Goal: Transaction & Acquisition: Purchase product/service

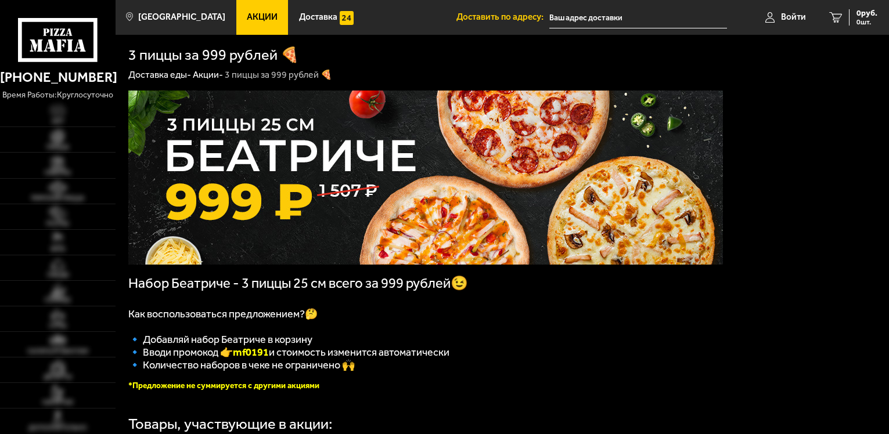
type input "[STREET_ADDRESS]"
click at [62, 211] on img at bounding box center [57, 213] width 35 height 15
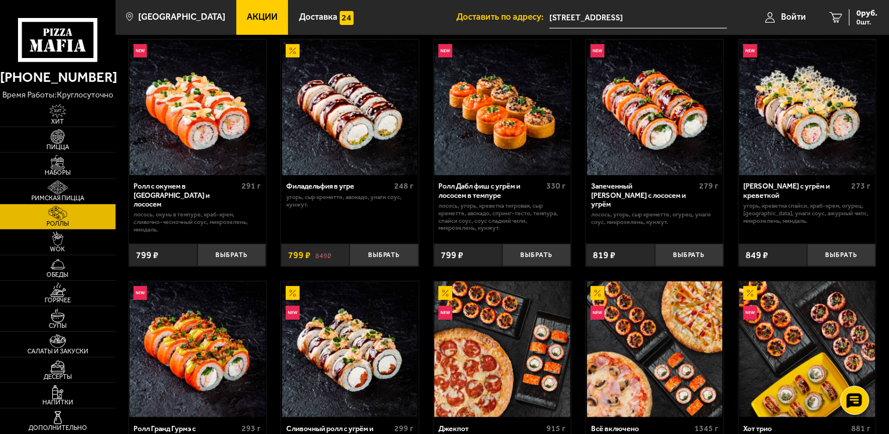
scroll to position [523, 0]
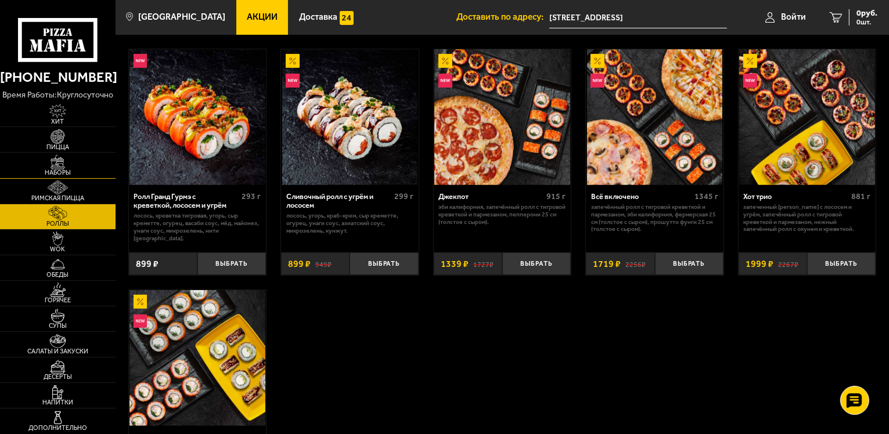
click at [59, 161] on img at bounding box center [57, 162] width 35 height 15
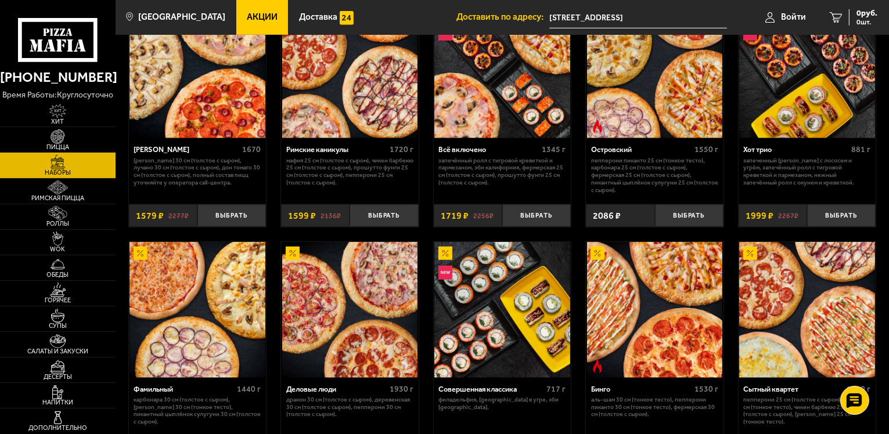
scroll to position [634, 0]
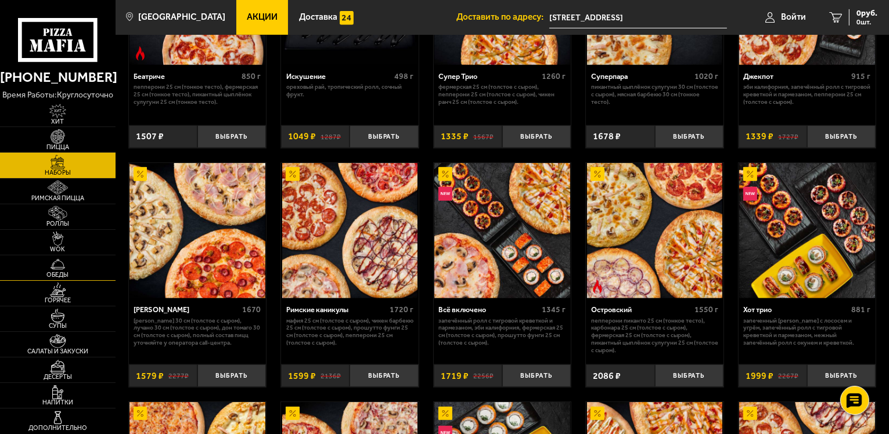
click at [63, 262] on img at bounding box center [57, 264] width 35 height 15
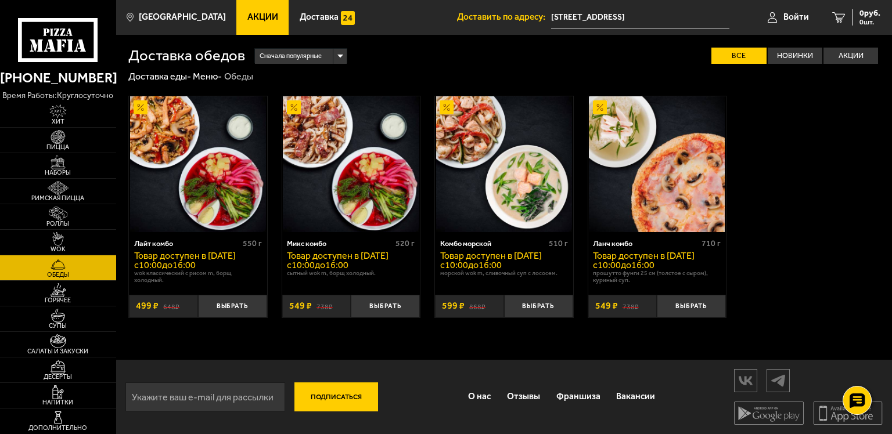
click at [60, 264] on img at bounding box center [57, 265] width 35 height 15
click at [58, 214] on img at bounding box center [57, 214] width 35 height 15
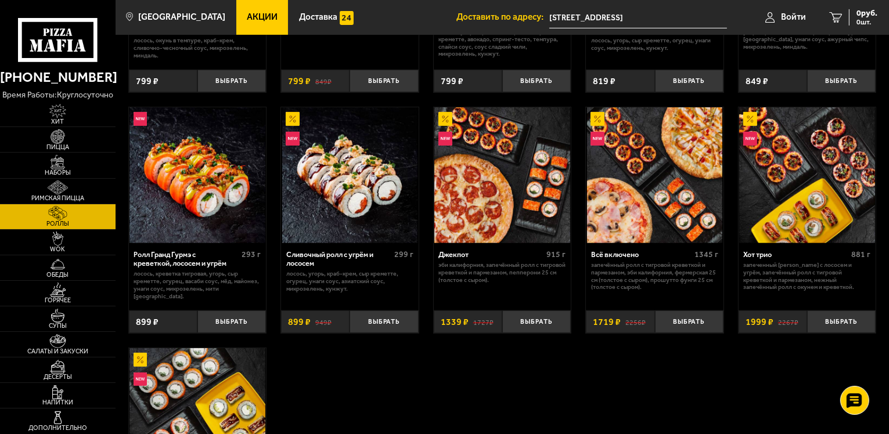
scroll to position [406, 0]
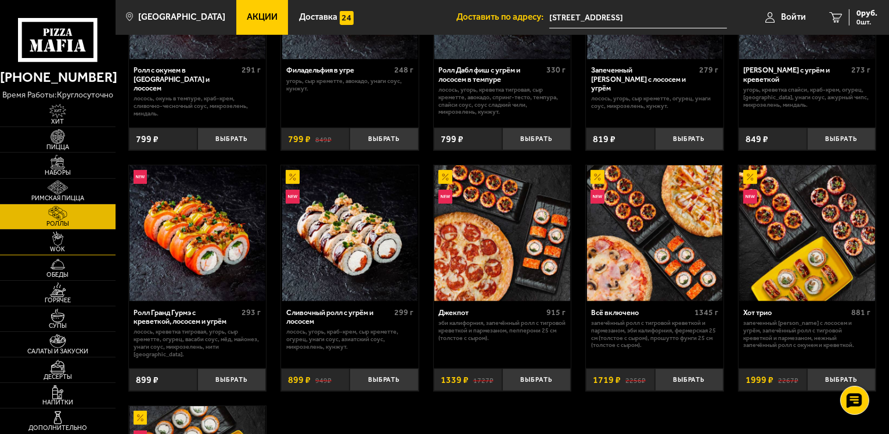
click at [64, 244] on img at bounding box center [57, 239] width 35 height 15
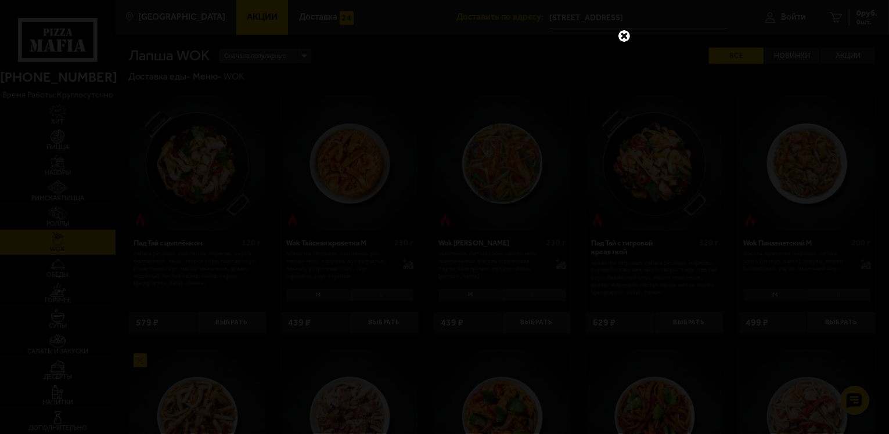
click at [623, 38] on link at bounding box center [624, 35] width 15 height 15
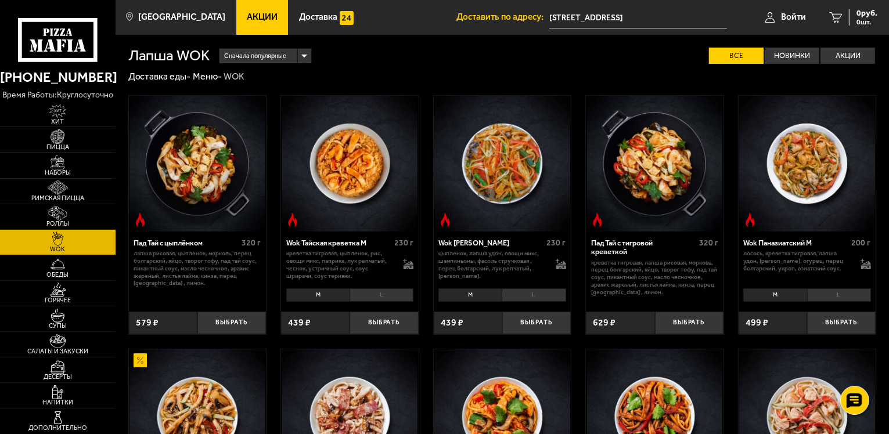
click at [356, 219] on img at bounding box center [350, 164] width 136 height 136
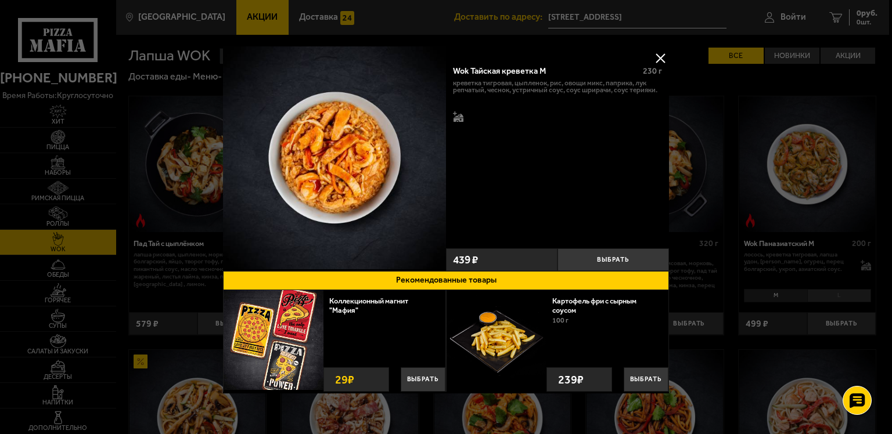
click at [343, 165] on img at bounding box center [334, 157] width 223 height 223
click at [657, 52] on button at bounding box center [660, 57] width 17 height 17
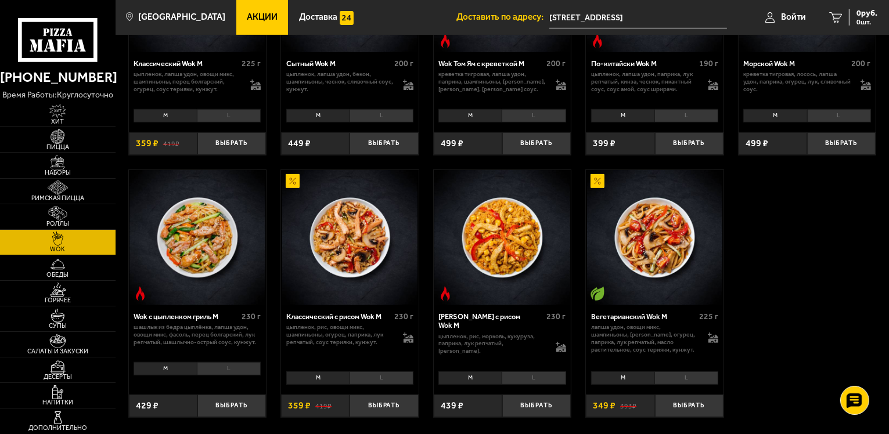
scroll to position [465, 0]
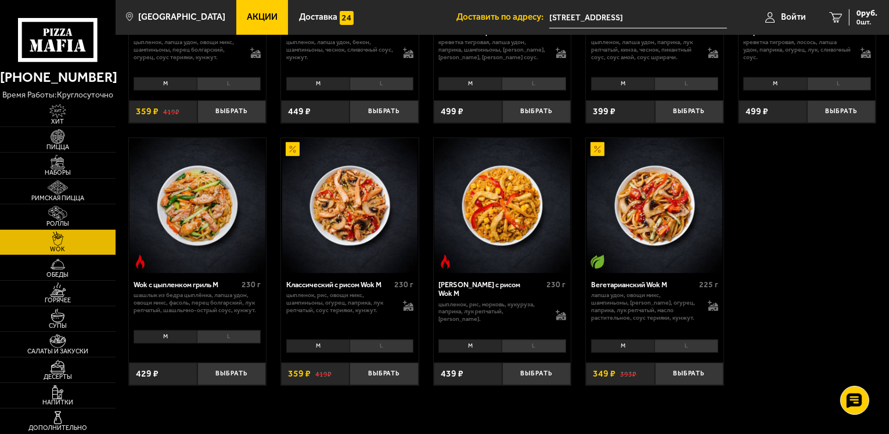
click at [204, 204] on img at bounding box center [197, 206] width 136 height 136
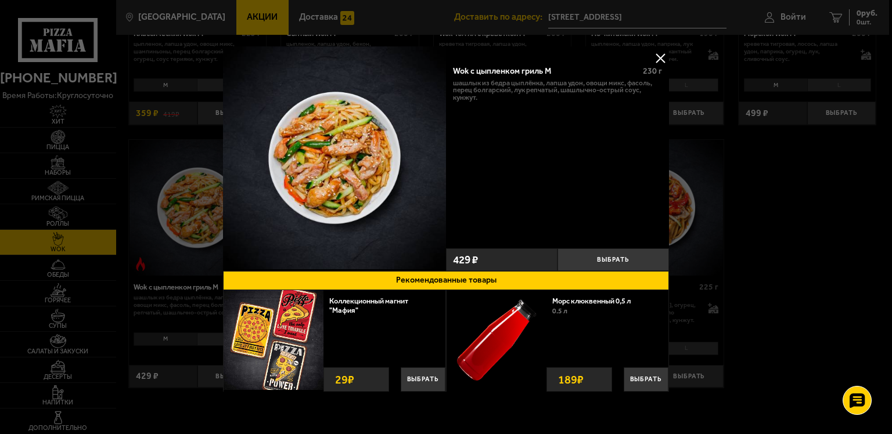
click at [662, 52] on button at bounding box center [660, 57] width 17 height 17
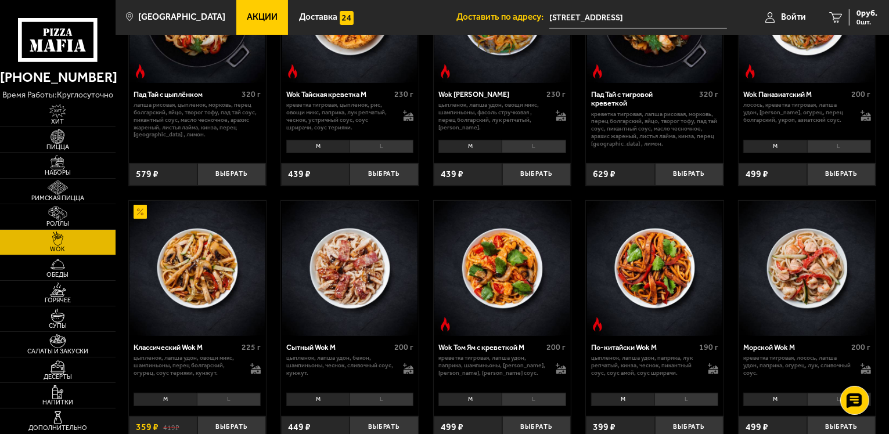
scroll to position [232, 0]
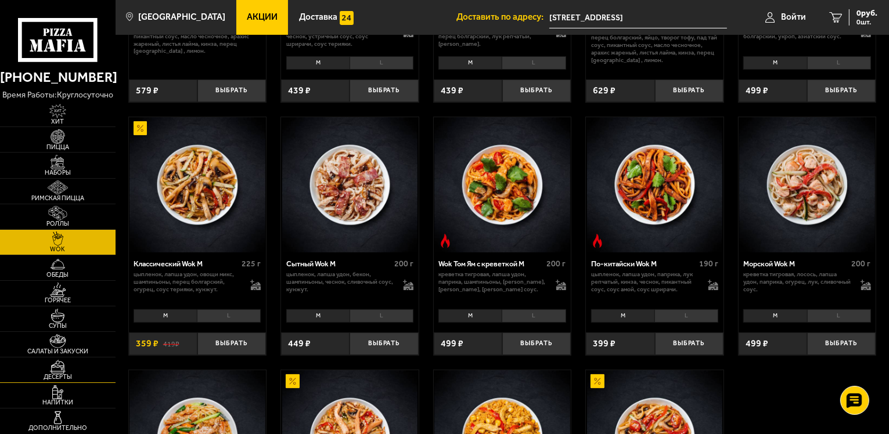
click at [59, 368] on img at bounding box center [57, 367] width 35 height 15
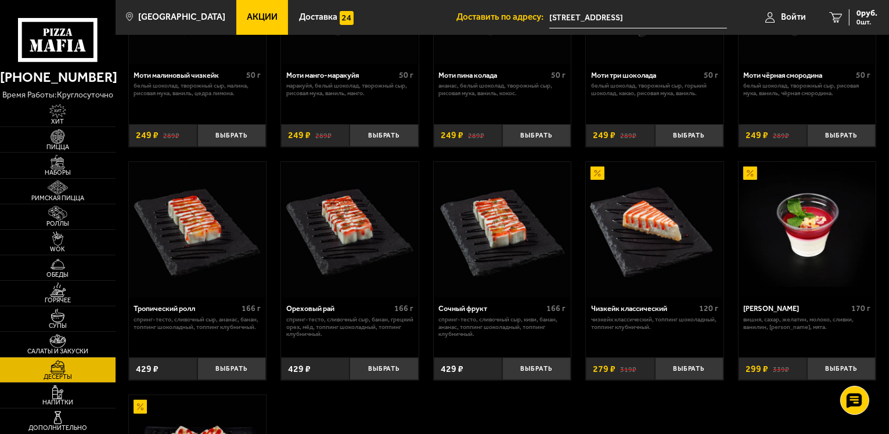
scroll to position [174, 0]
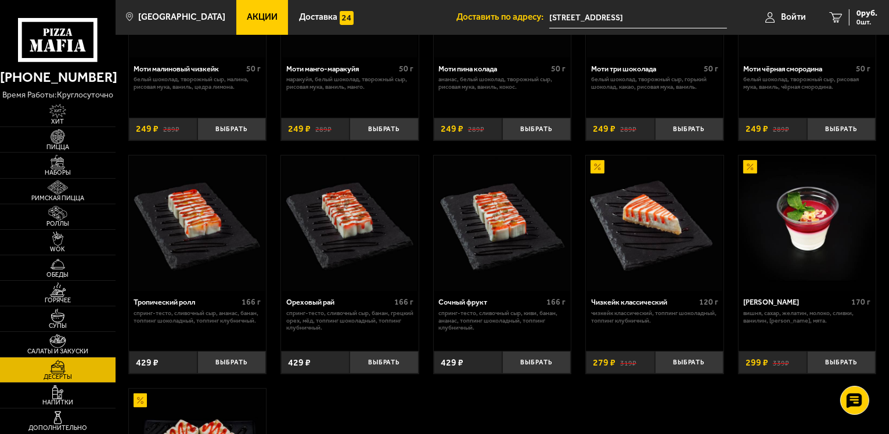
click at [343, 260] on img at bounding box center [350, 224] width 136 height 136
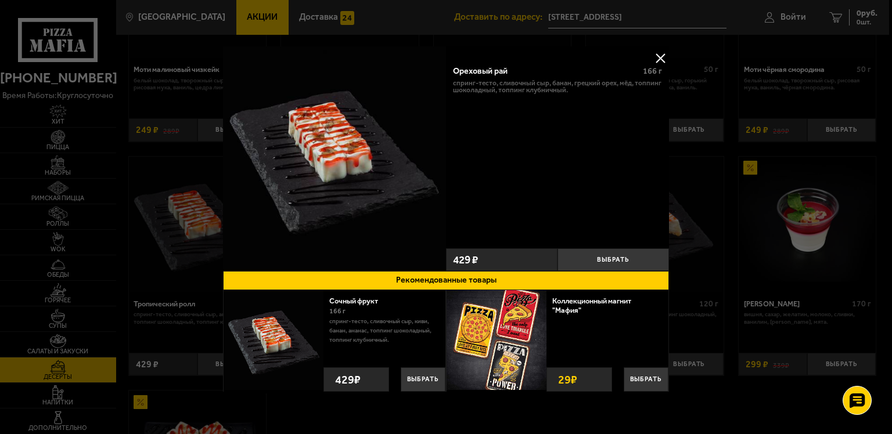
click at [653, 58] on button at bounding box center [660, 57] width 17 height 17
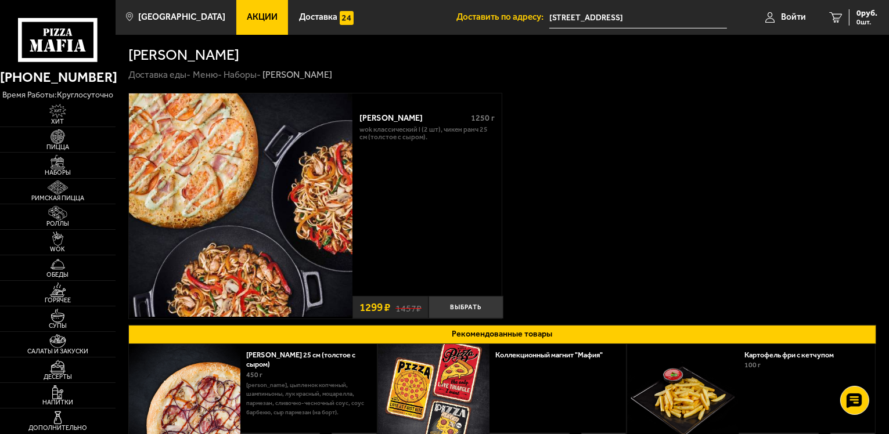
click at [409, 132] on p "Wok классический L (2 шт), Чикен Ранч 25 см (толстое с сыром)." at bounding box center [426, 133] width 135 height 15
click at [409, 183] on div "Вилла Капри 1250 г Wok классический L (2 шт), Чикен Ранч 25 см (толстое с сыром…" at bounding box center [426, 198] width 149 height 186
click at [260, 233] on img at bounding box center [241, 205] width 224 height 224
drag, startPoint x: 430, startPoint y: 225, endPoint x: 337, endPoint y: 192, distance: 99.4
click at [418, 212] on div "Вилла Капри 1250 г Wok классический L (2 шт), Чикен Ранч 25 см (толстое с сыром…" at bounding box center [426, 198] width 149 height 186
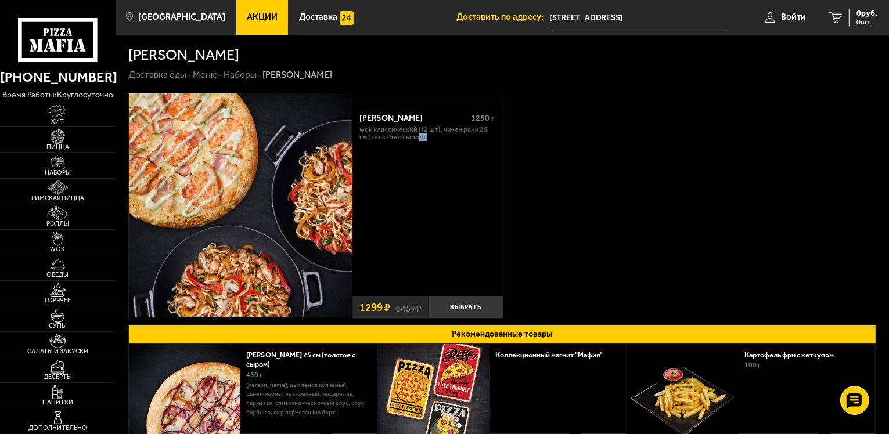
click at [269, 187] on img at bounding box center [241, 205] width 224 height 224
click at [440, 197] on div "Вилла Капри 1250 г Wok классический L (2 шт), Чикен Ранч 25 см (толстое с сыром…" at bounding box center [426, 198] width 149 height 186
